Goal: Communication & Community: Answer question/provide support

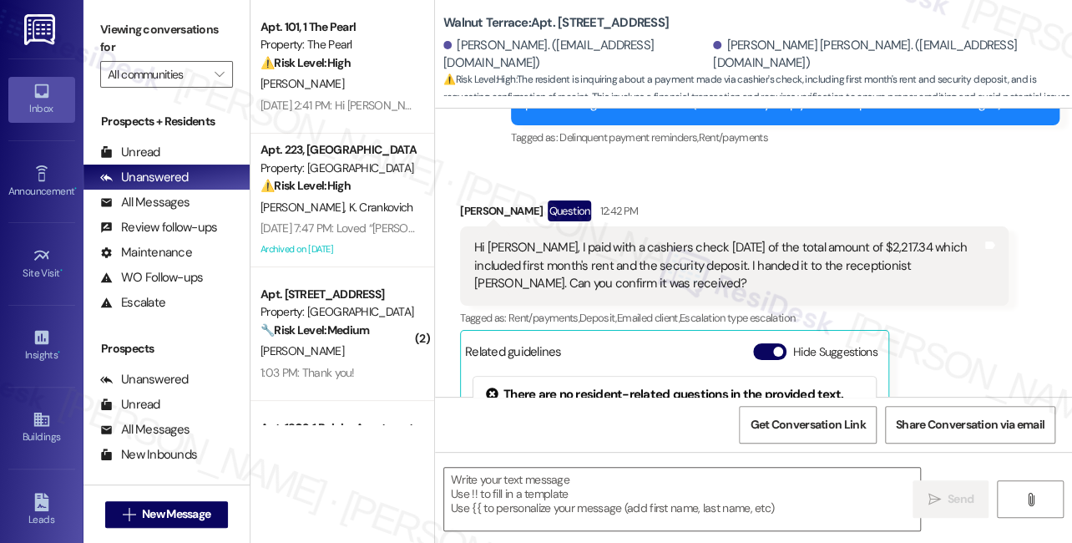
type textarea "Fetching suggested responses. Please feel free to read through the conversation…"
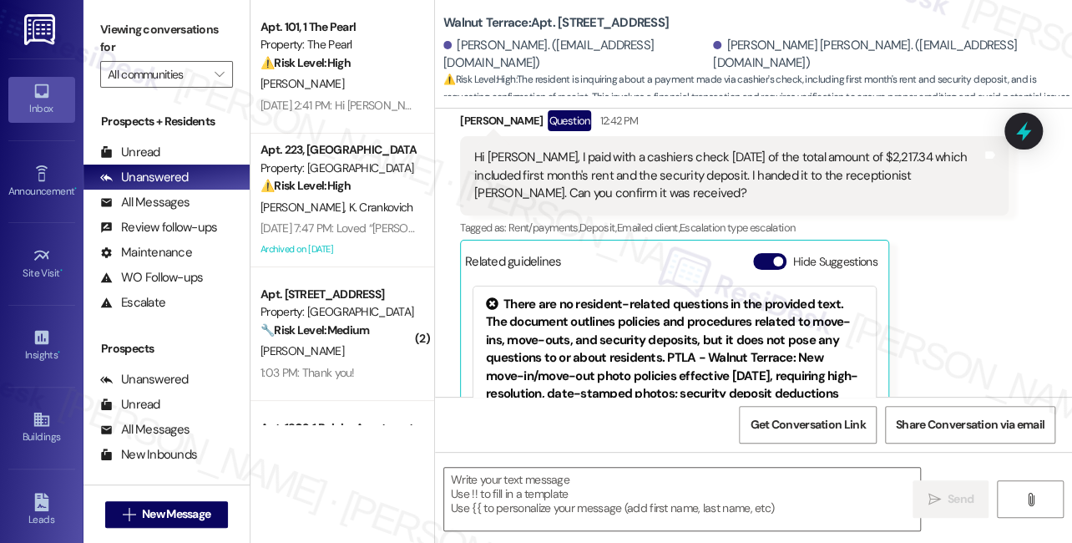
scroll to position [212, 0]
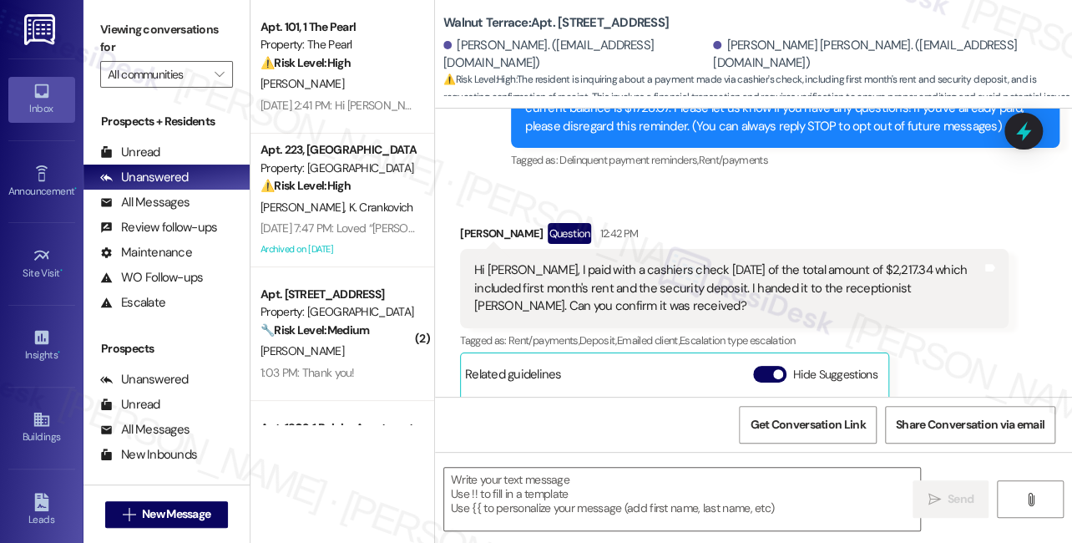
click at [623, 284] on div "Hi Sarah, I paid with a cashiers check on Monday of the total amount of $2,217.…" at bounding box center [728, 287] width 508 height 53
click at [619, 285] on div "Hi Sarah, I paid with a cashiers check on Monday of the total amount of $2,217.…" at bounding box center [728, 287] width 508 height 53
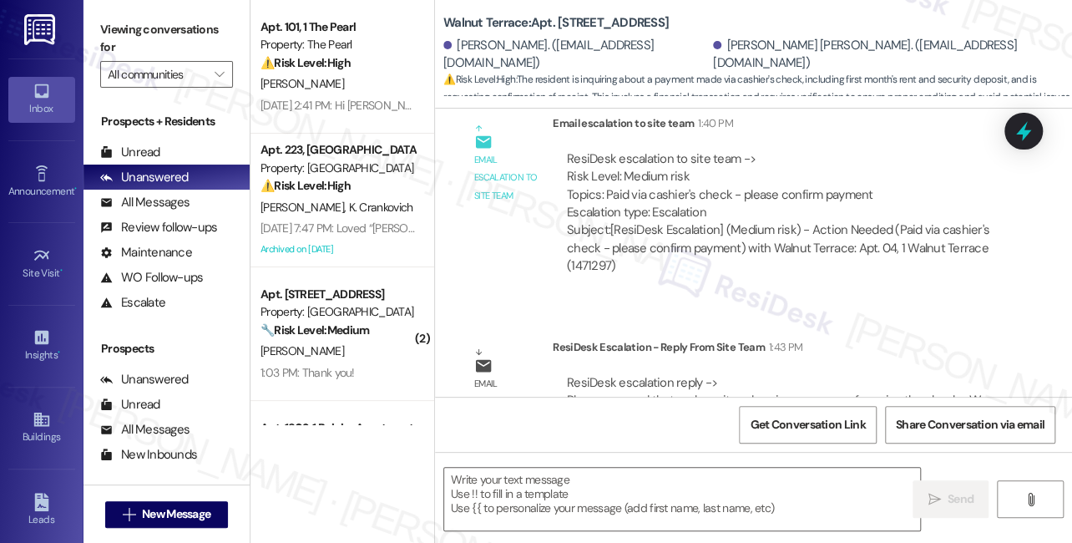
scroll to position [993, 0]
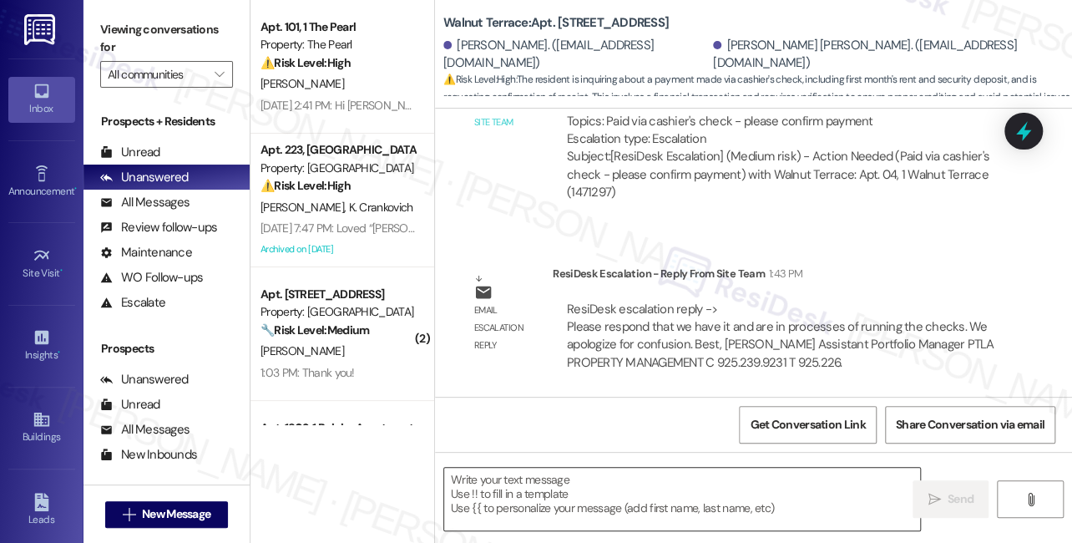
click at [553, 474] on textarea at bounding box center [682, 499] width 476 height 63
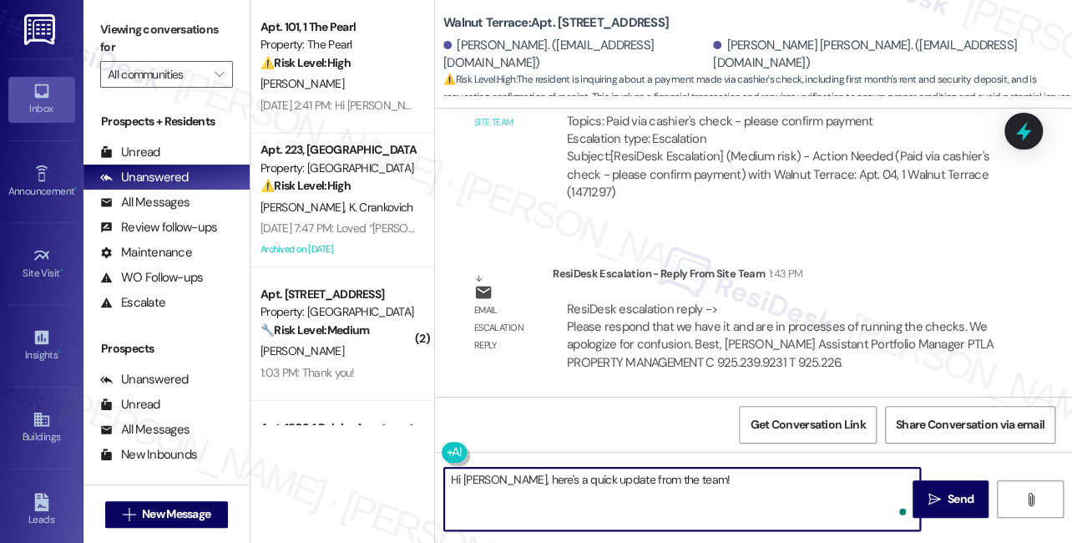
paste textarea "we have it and are in processes of running the checks. We apologize for confusi…"
click at [683, 494] on textarea "Hi Hannah, here's a quick update from the team! We have it and are in process o…" at bounding box center [682, 499] width 476 height 63
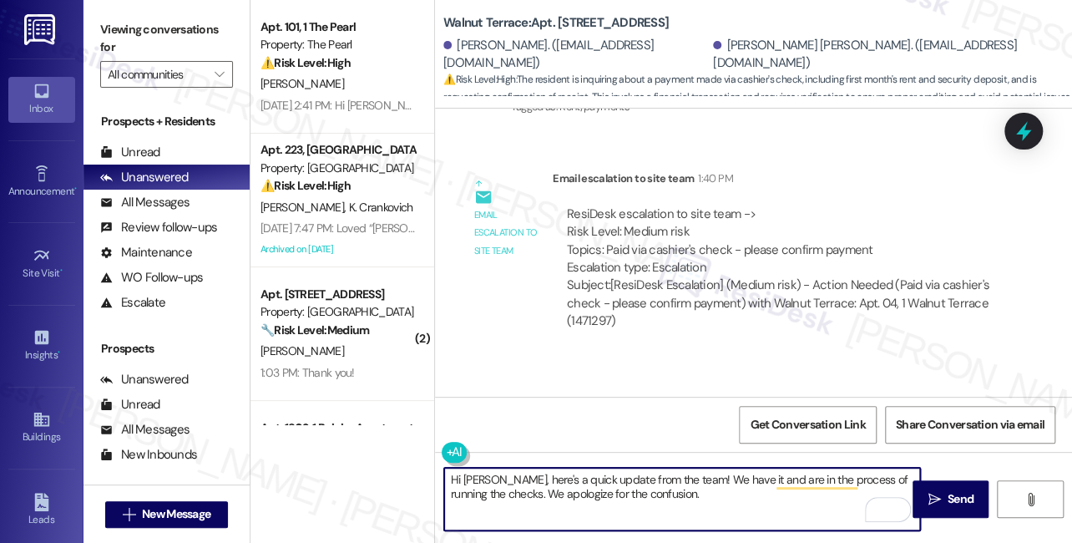
scroll to position [766, 0]
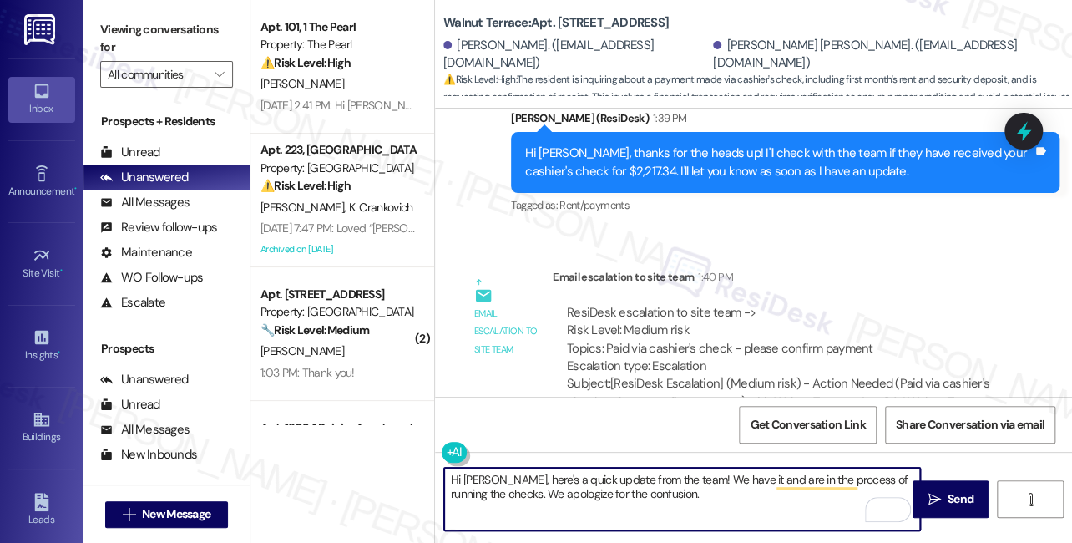
click at [678, 500] on textarea "Hi Hannah, here's a quick update from the team! We have it and are in the proce…" at bounding box center [682, 499] width 476 height 63
type textarea "Hi Hannah, here's a quick update from the team! We have it and are in the proce…"
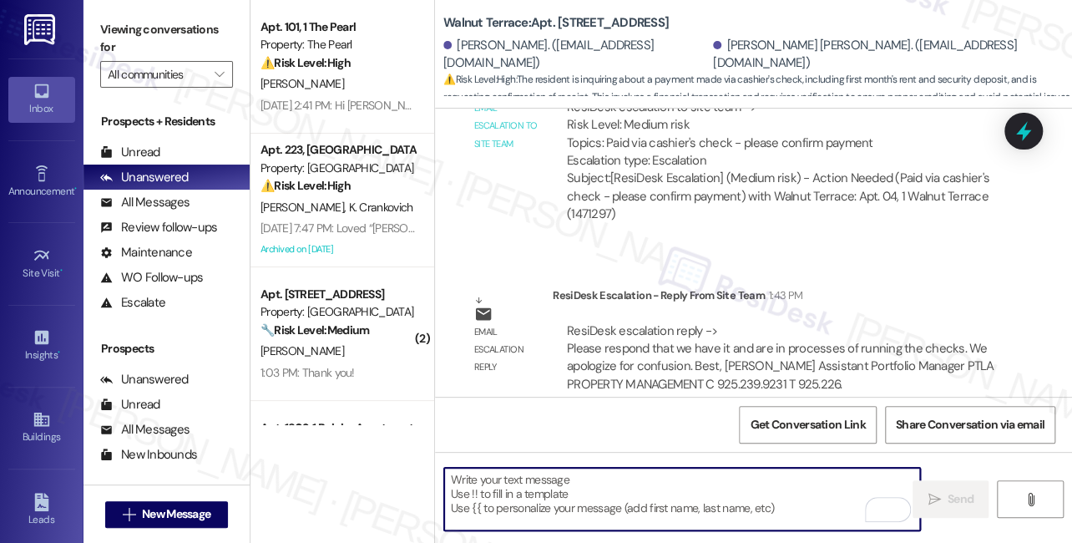
scroll to position [1145, 0]
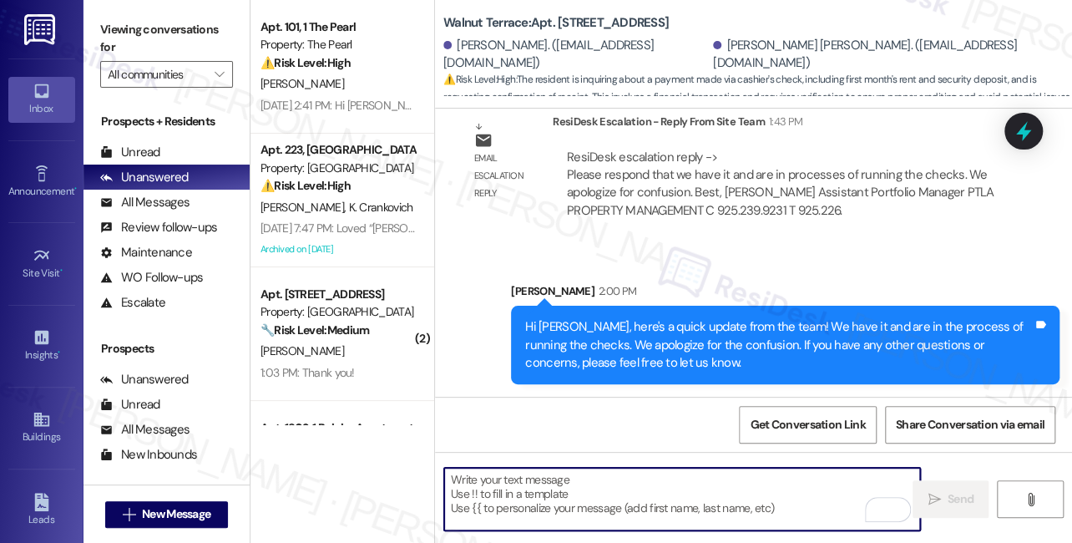
click at [686, 321] on div "Hi Hannah, here's a quick update from the team! We have it and are in the proce…" at bounding box center [779, 344] width 508 height 53
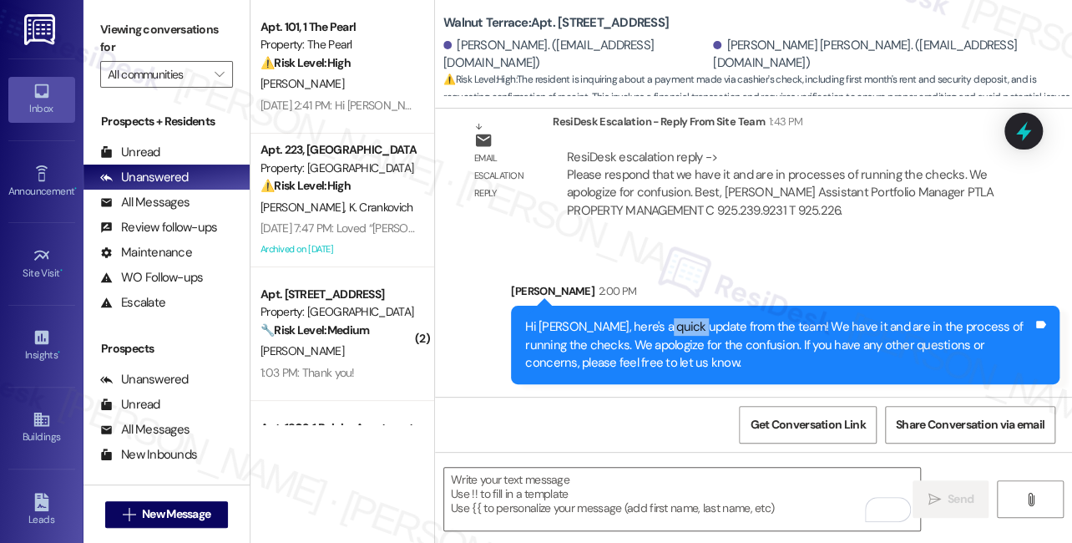
click at [686, 321] on div "Hi Hannah, here's a quick update from the team! We have it and are in the proce…" at bounding box center [779, 344] width 508 height 53
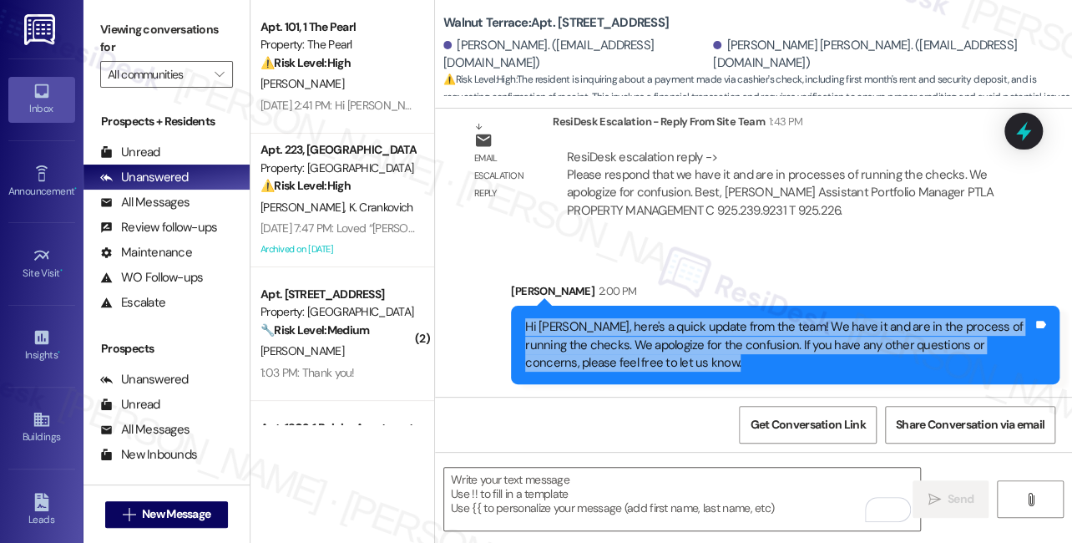
click at [686, 321] on div "Hi Hannah, here's a quick update from the team! We have it and are in the proce…" at bounding box center [779, 344] width 508 height 53
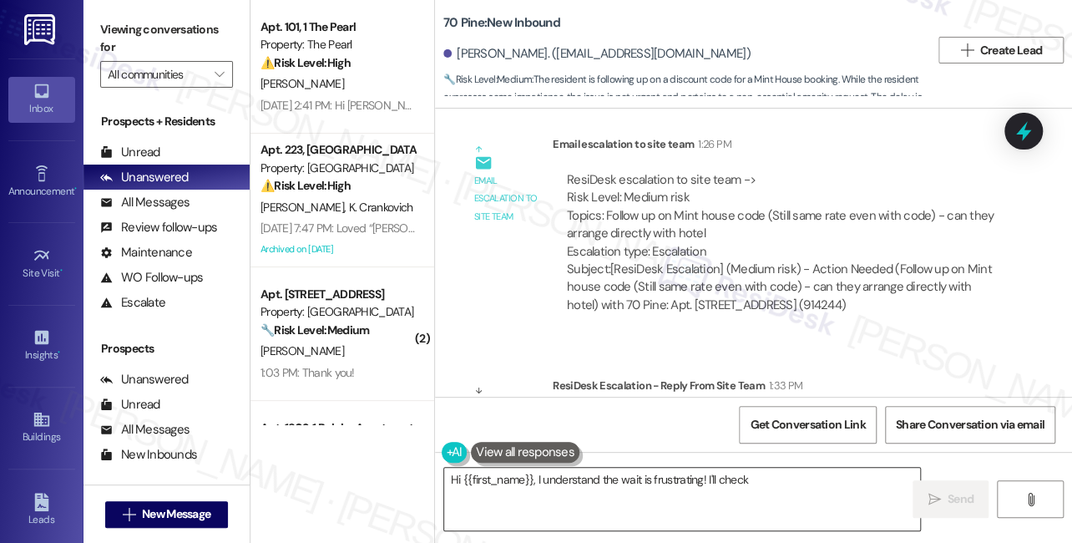
scroll to position [9047, 0]
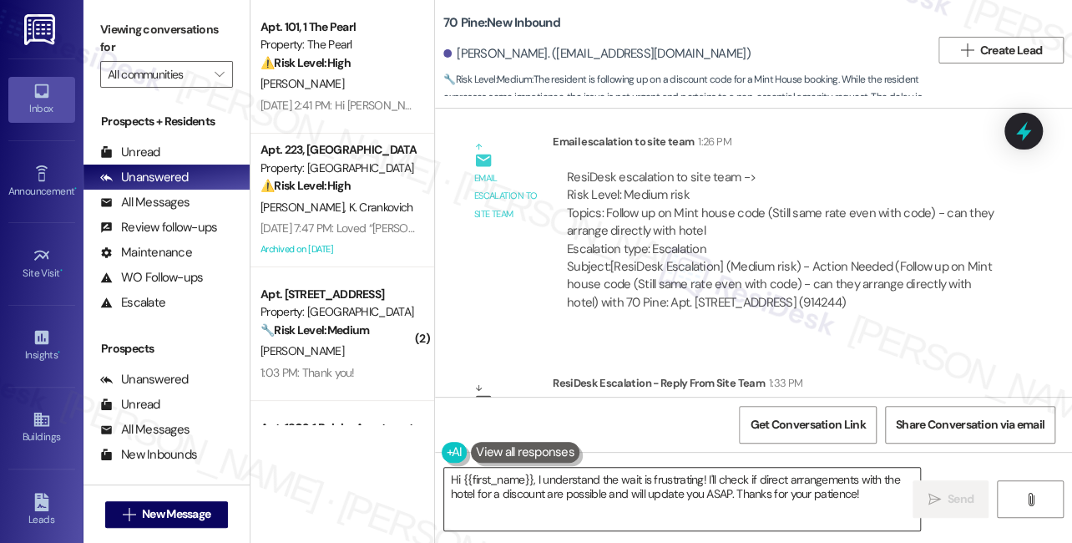
click at [547, 484] on textarea "Hi {{first_name}}, I understand the wait is frustrating! I'll check if direct a…" at bounding box center [682, 499] width 476 height 63
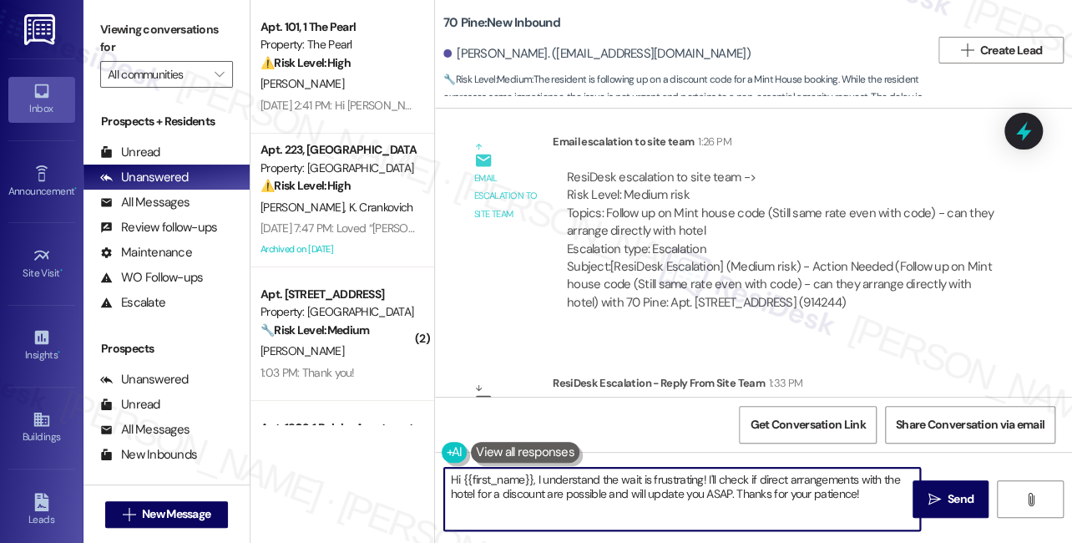
click at [547, 484] on textarea "Hi {{first_name}}, I understand the wait is frustrating! I'll check if direct a…" at bounding box center [682, 499] width 476 height 63
click at [619, 484] on textarea "Hi {{first_name}}, I understand the wait is frustrating! I'll check if direct a…" at bounding box center [682, 499] width 476 height 63
drag, startPoint x: 877, startPoint y: 496, endPoint x: 537, endPoint y: 478, distance: 340.3
click at [537, 478] on textarea "Hi {{first_name}}, I understand the wait is frustrating! I'll check if direct a…" at bounding box center [682, 499] width 476 height 63
paste textarea "Code: MHRESI Discount: 15% to 30% off (varies by room type and occupancy) They …"
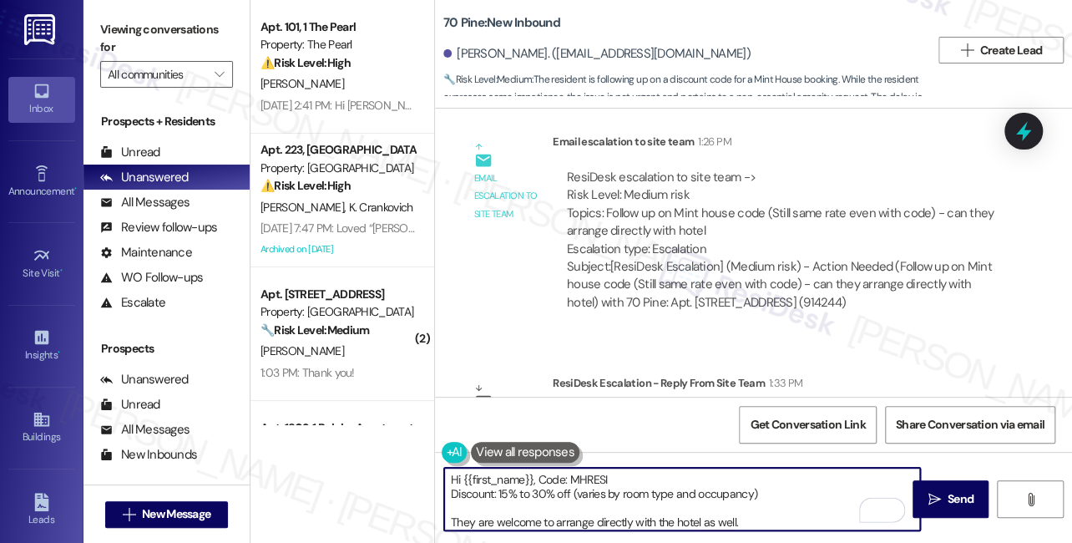
click at [539, 478] on textarea "Hi {{first_name}}, Code: MHRESI Discount: 15% to 30% off (varies by room type a…" at bounding box center [682, 499] width 476 height 63
click at [670, 474] on textarea "Hi {{first_name}}, you can try using this Code: MHRESI Discount: 15% to 30% off…" at bounding box center [682, 499] width 476 height 63
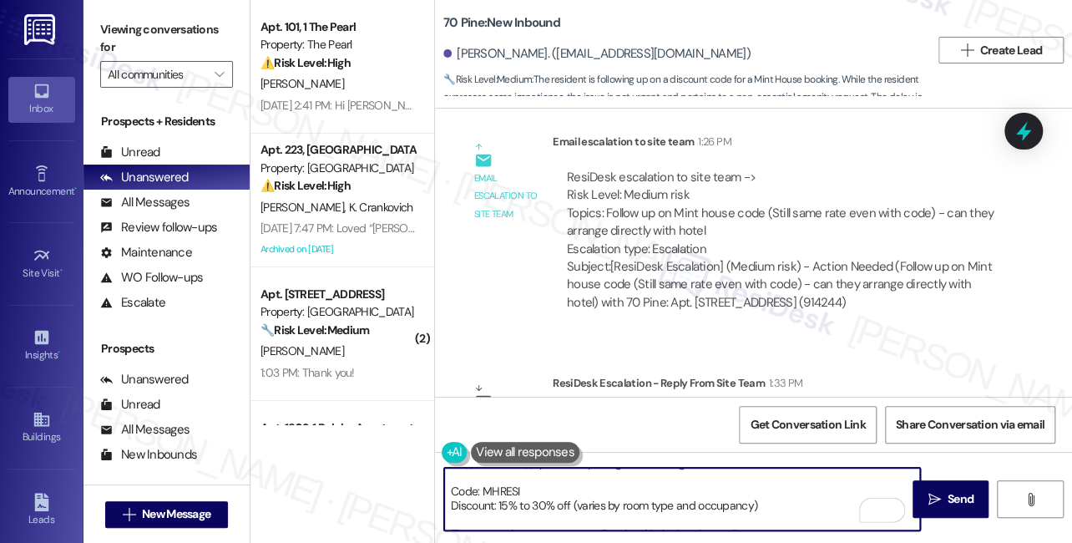
scroll to position [33, 0]
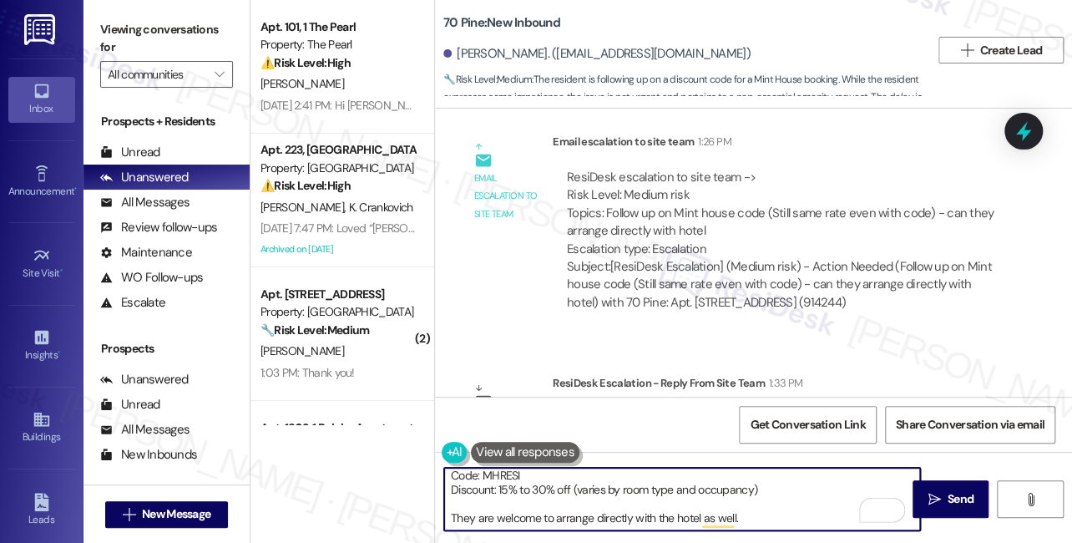
click at [465, 514] on textarea "Hi {{first_name}}, you can try using the following: Code: MHRESI Discount: 15% …" at bounding box center [682, 499] width 476 height 63
drag, startPoint x: 730, startPoint y: 520, endPoint x: 744, endPoint y: 520, distance: 14.2
click at [735, 520] on textarea "Hi {{first_name}}, you can try using the following: Code: MHRESI Discount: 15% …" at bounding box center [682, 499] width 476 height 63
click at [746, 520] on textarea "Hi {{first_name}}, you can try using the following: Code: MHRESI Discount: 15% …" at bounding box center [682, 499] width 476 height 63
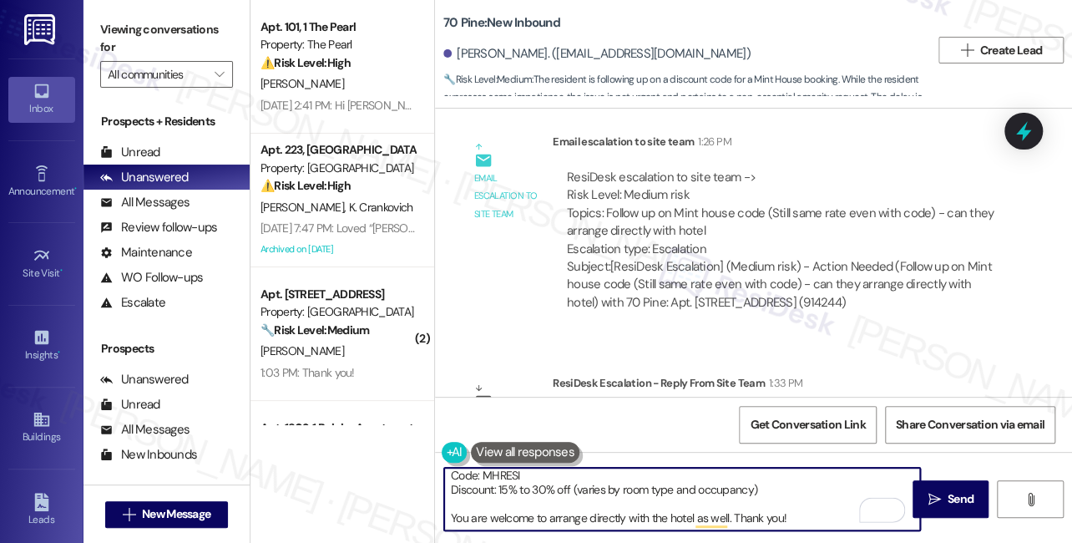
click at [811, 514] on textarea "Hi {{first_name}}, you can try using the following: Code: MHRESI Discount: 15% …" at bounding box center [682, 499] width 476 height 63
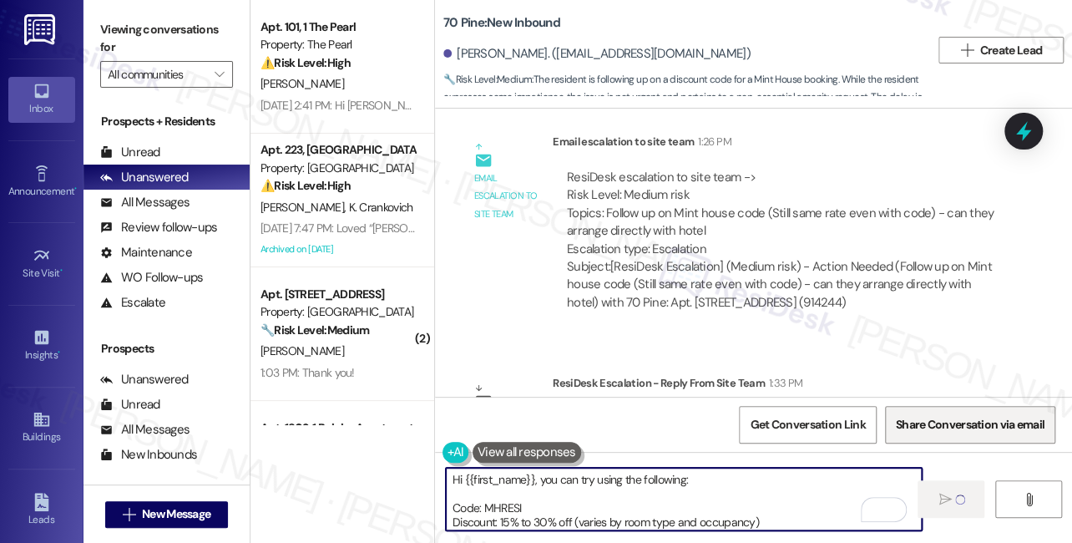
type textarea "Hi {{first_name}}, you can try using the following: Code: MHRESI Discount: 15% …"
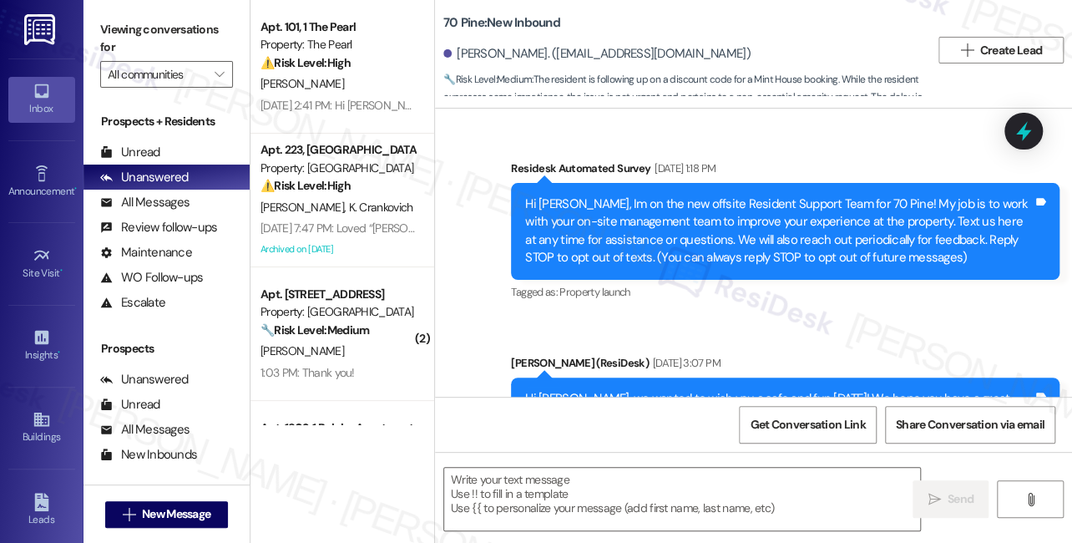
scroll to position [9253, 0]
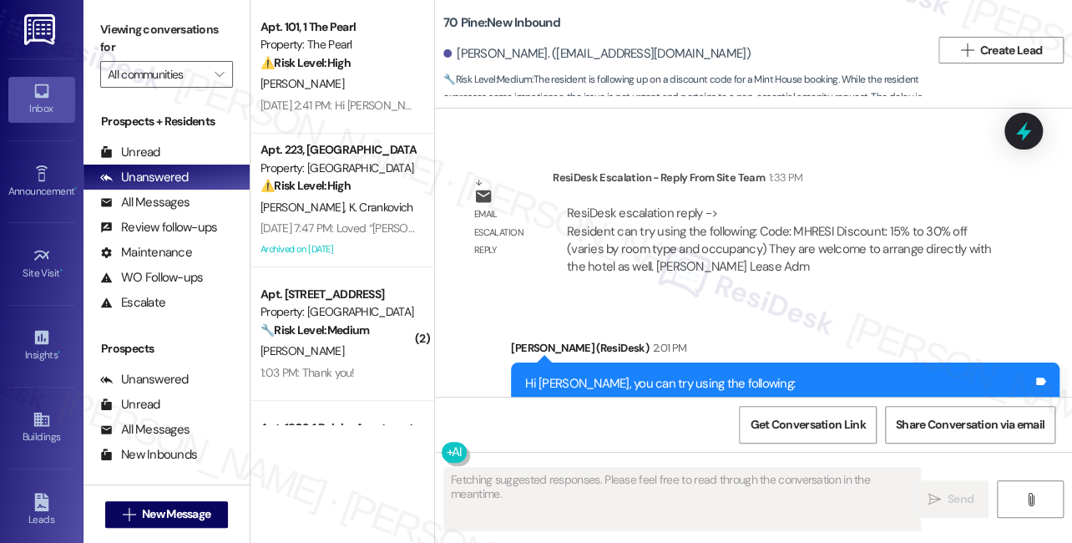
click at [485, 312] on div "Sent via SMS [PERSON_NAME] (ResiDesk) 2:01 PM Hi [PERSON_NAME], you can try usi…" at bounding box center [753, 413] width 637 height 224
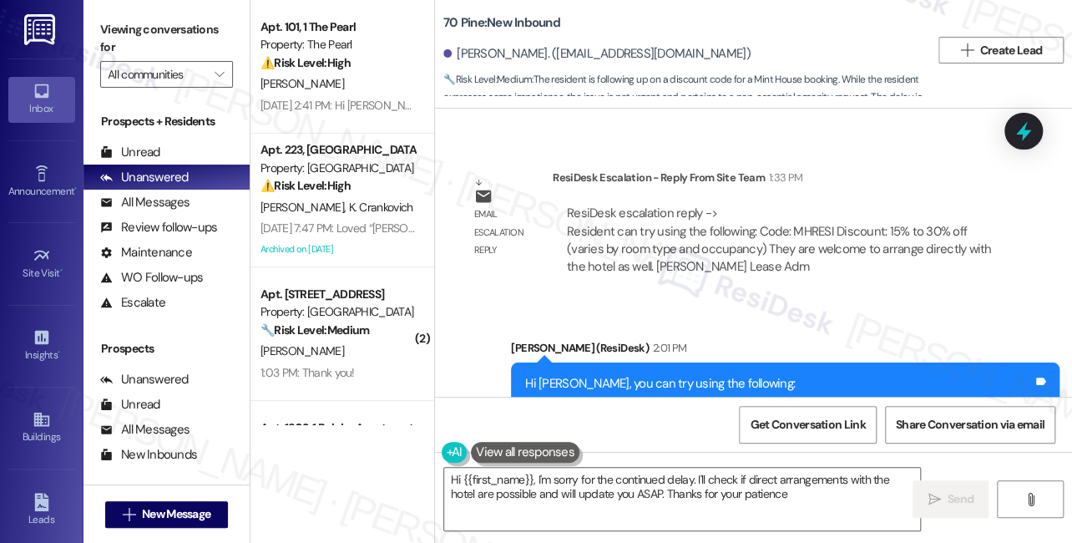
type textarea "Hi {{first_name}}, I'm sorry for the continued delay. I'll check if direct arra…"
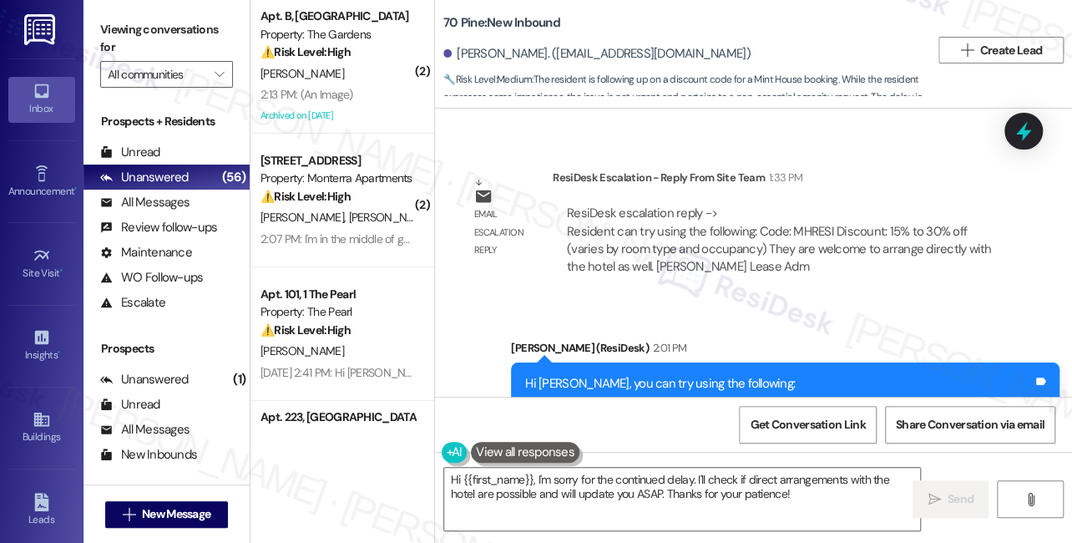
click at [595, 375] on div "Hi [PERSON_NAME], you can try using the following: Code: MHRESI Discount: 15% t…" at bounding box center [779, 437] width 508 height 125
